Goal: Browse casually

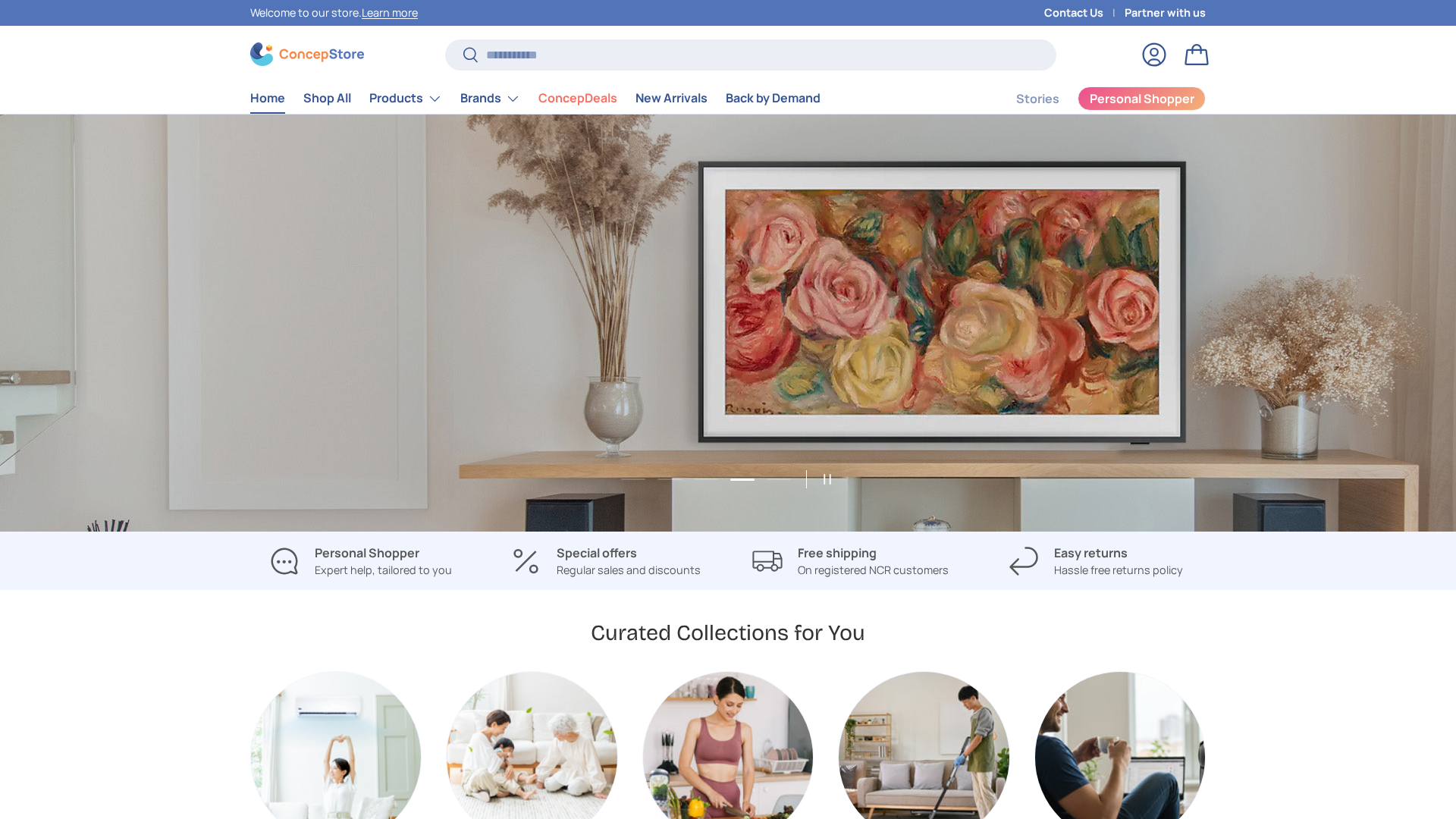
scroll to position [0, 4368]
